Goal: Find specific page/section: Find specific page/section

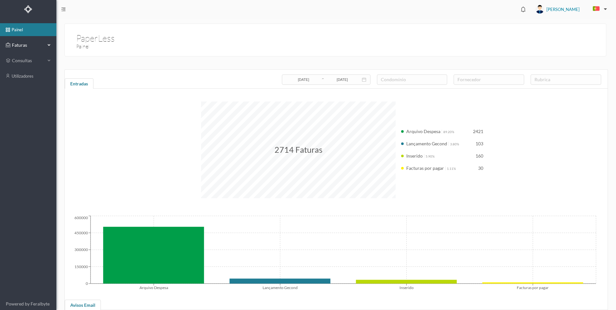
click at [45, 44] on span "Faturas" at bounding box center [27, 45] width 35 height 6
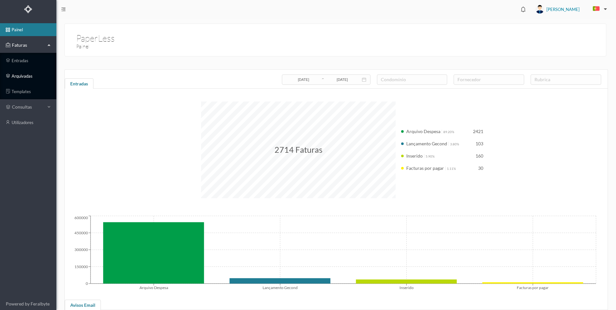
click at [24, 78] on link "arquivadas" at bounding box center [28, 76] width 56 height 13
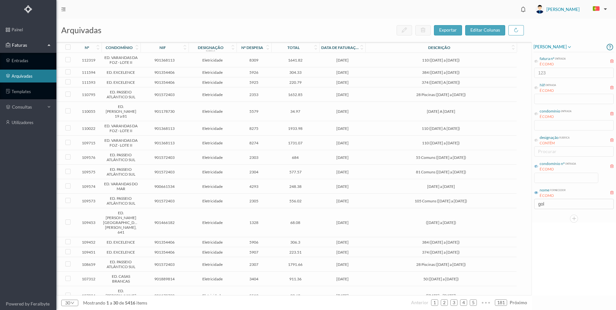
drag, startPoint x: 538, startPoint y: 166, endPoint x: 539, endPoint y: 170, distance: 3.7
click at [538, 167] on icon at bounding box center [536, 166] width 4 height 4
click at [551, 177] on input at bounding box center [565, 178] width 63 height 10
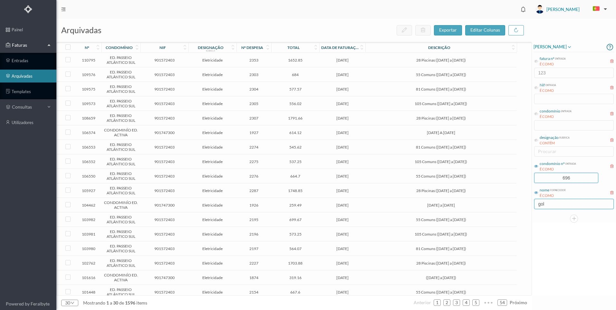
type input "696"
drag, startPoint x: 558, startPoint y: 204, endPoint x: 532, endPoint y: 200, distance: 25.4
click at [532, 200] on div "[PERSON_NAME] fatura nº entrada É COMO 123 Nif entrada É COMO condomínio entrad…" at bounding box center [574, 132] width 84 height 181
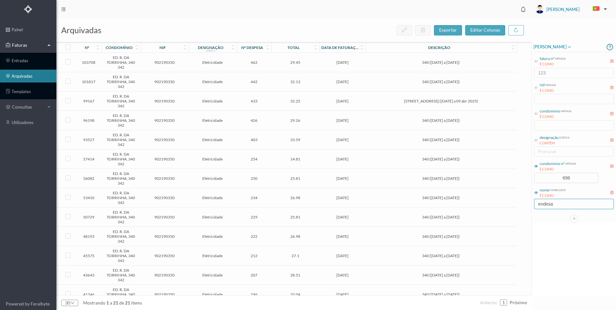
click at [563, 205] on input "endesa" at bounding box center [574, 204] width 80 height 10
drag, startPoint x: 553, startPoint y: 204, endPoint x: 528, endPoint y: 202, distance: 25.2
click at [528, 202] on div "arquivadas exportar editar colunas nº condomínio nif designação rubrica nº desp…" at bounding box center [335, 164] width 559 height 291
click at [528, 202] on div "nº condomínio nif designação rubrica nº despesa total data de faturação descriç…" at bounding box center [294, 168] width 475 height 253
click at [557, 206] on input "endesa" at bounding box center [574, 204] width 80 height 10
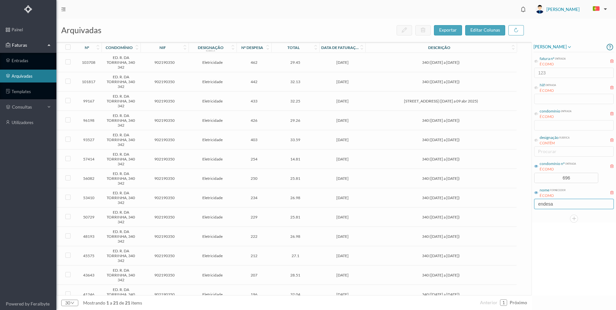
drag, startPoint x: 551, startPoint y: 204, endPoint x: 522, endPoint y: 201, distance: 29.1
click at [522, 201] on div "arquivadas exportar editar colunas nº condomínio nif designação rubrica nº desp…" at bounding box center [335, 164] width 559 height 291
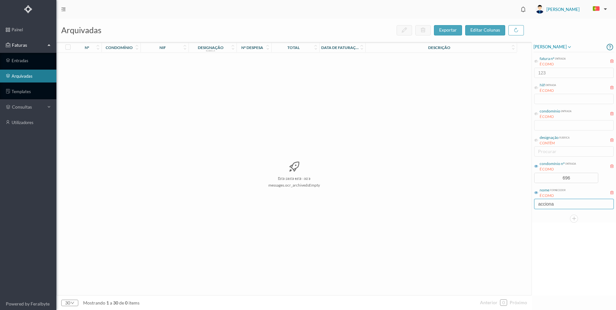
type input "acciona"
